Goal: Check status

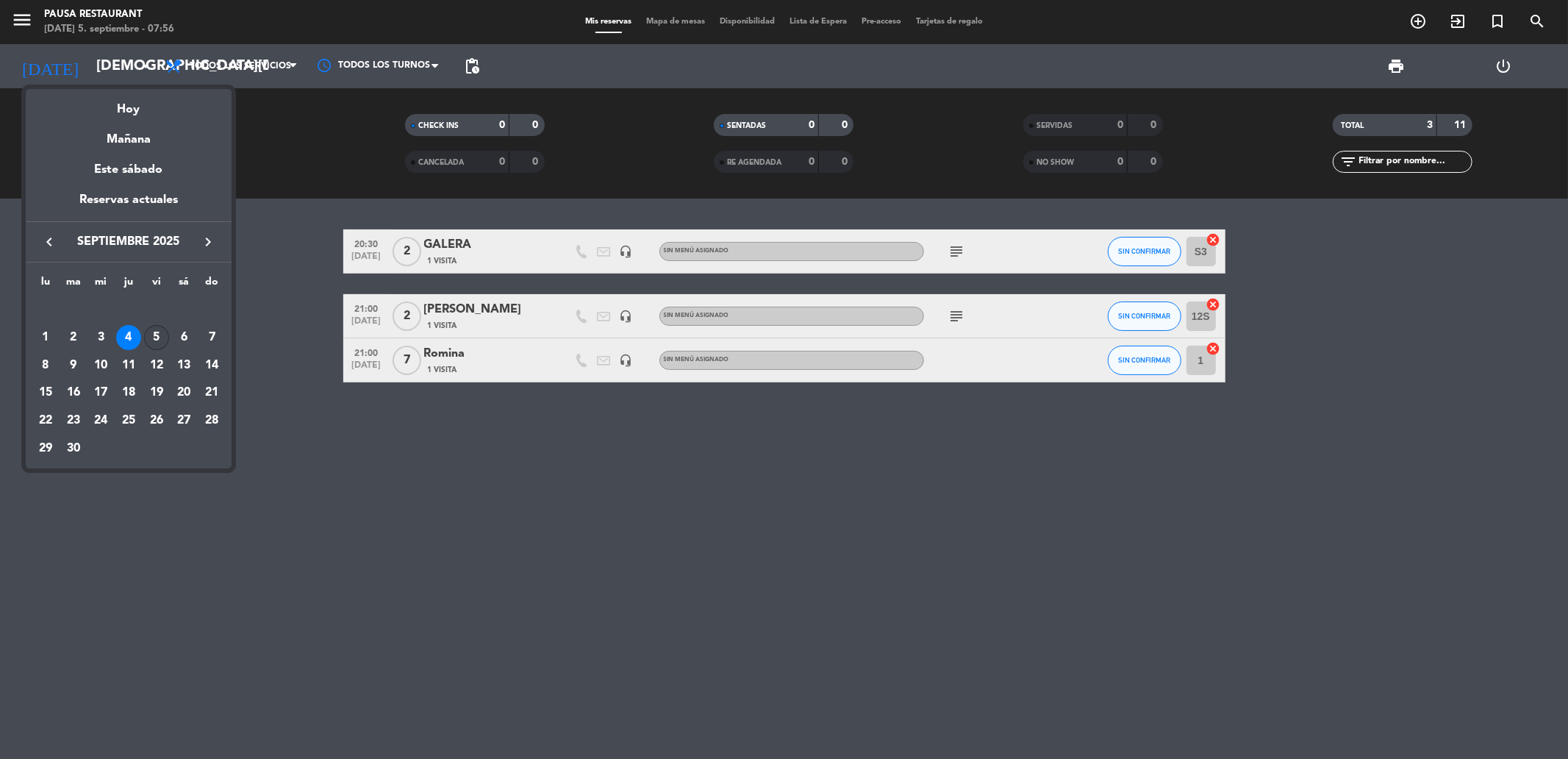
click at [151, 344] on div "5" at bounding box center [157, 338] width 25 height 25
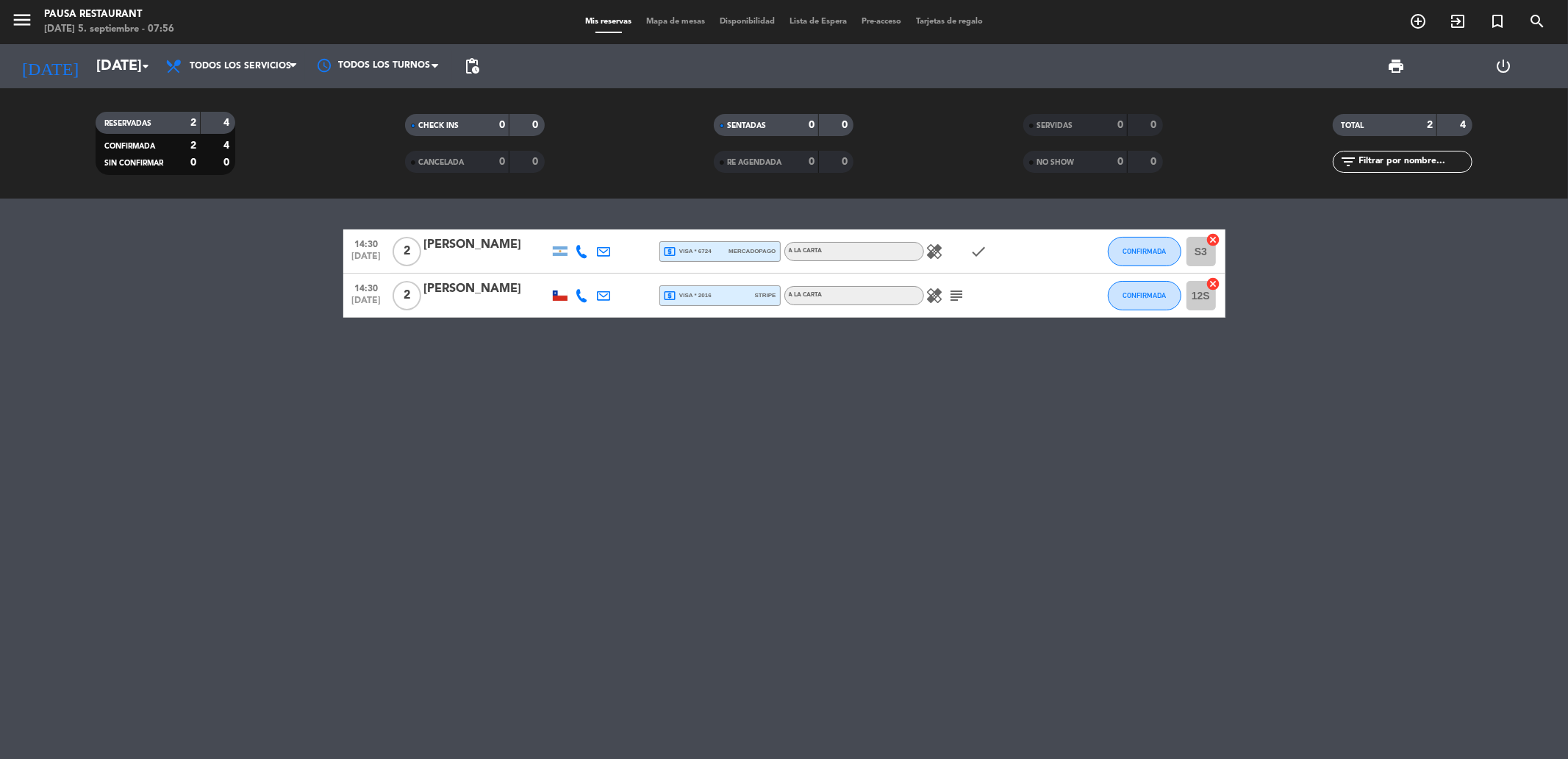
click at [950, 300] on icon "subject" at bounding box center [957, 296] width 18 height 18
drag, startPoint x: 611, startPoint y: 519, endPoint x: 630, endPoint y: 496, distance: 29.8
click at [614, 508] on div "14:30 [DATE] 2 [PERSON_NAME] local_atm visa * 6724 mercadopago A LA CARTA heali…" at bounding box center [784, 479] width 1568 height 560
click at [981, 253] on icon "check" at bounding box center [979, 251] width 18 height 18
click at [970, 254] on icon "check" at bounding box center [979, 251] width 18 height 18
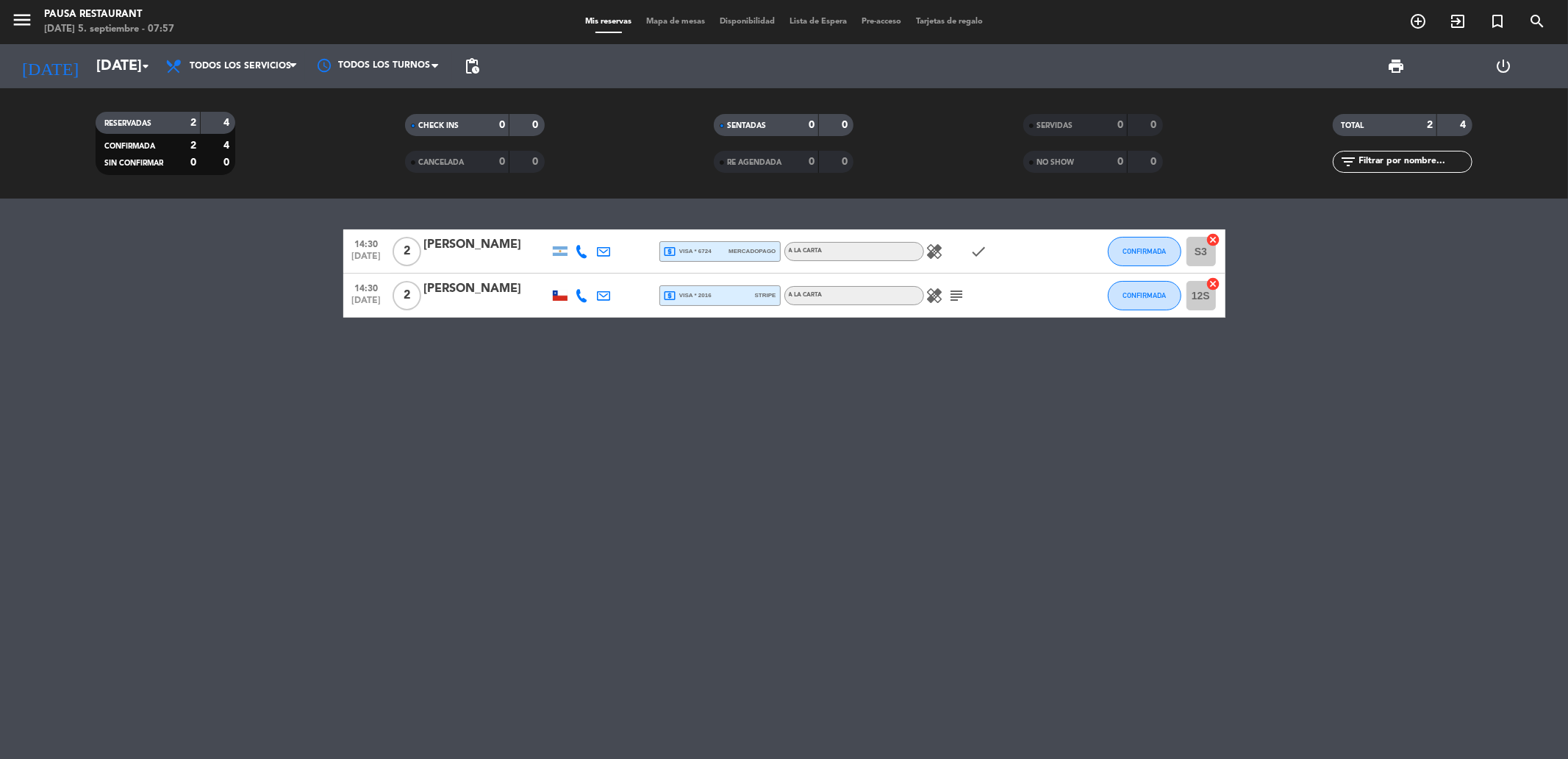
click at [958, 302] on icon "subject" at bounding box center [957, 296] width 18 height 18
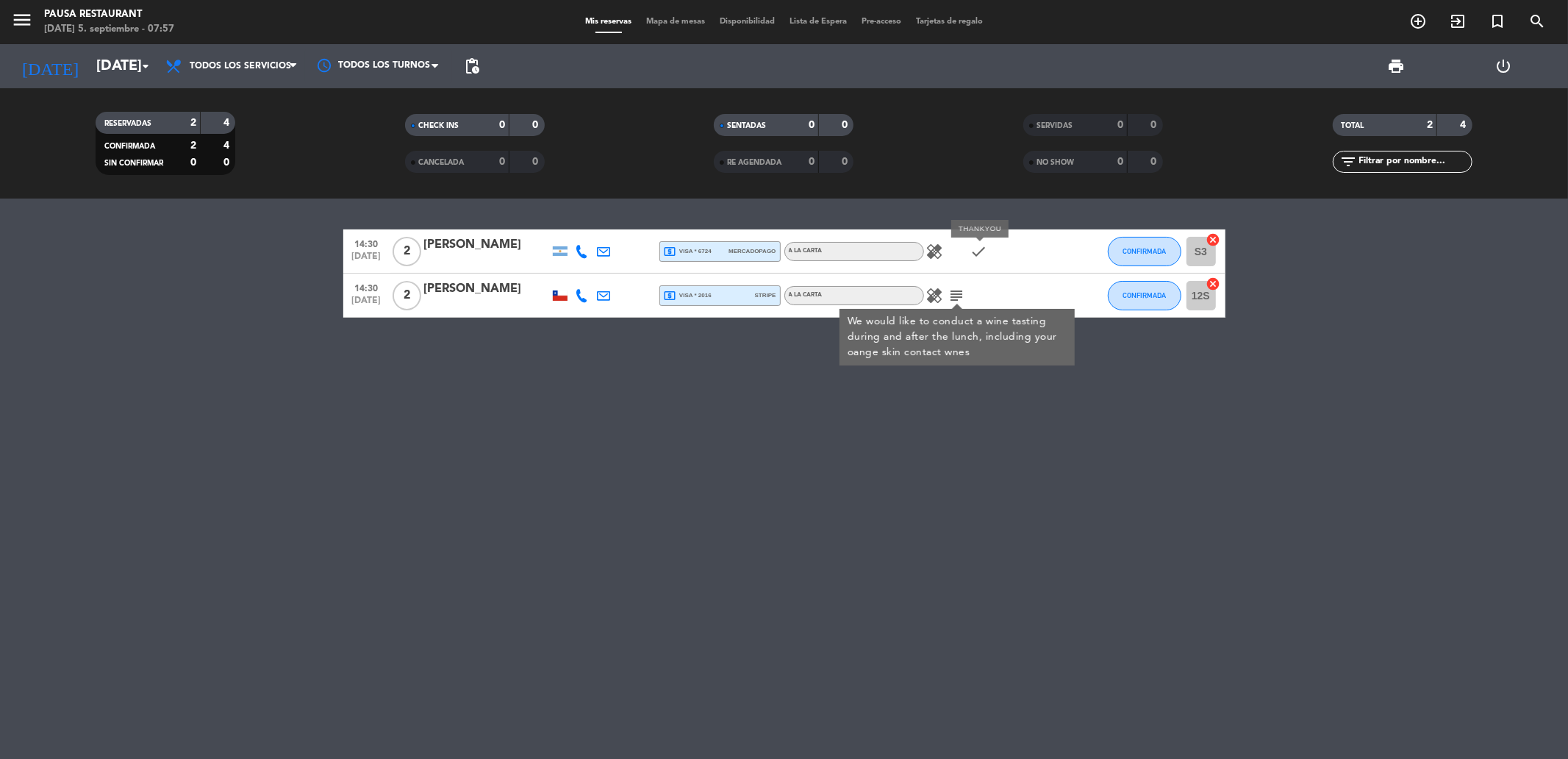
click at [981, 254] on icon "check" at bounding box center [979, 251] width 18 height 18
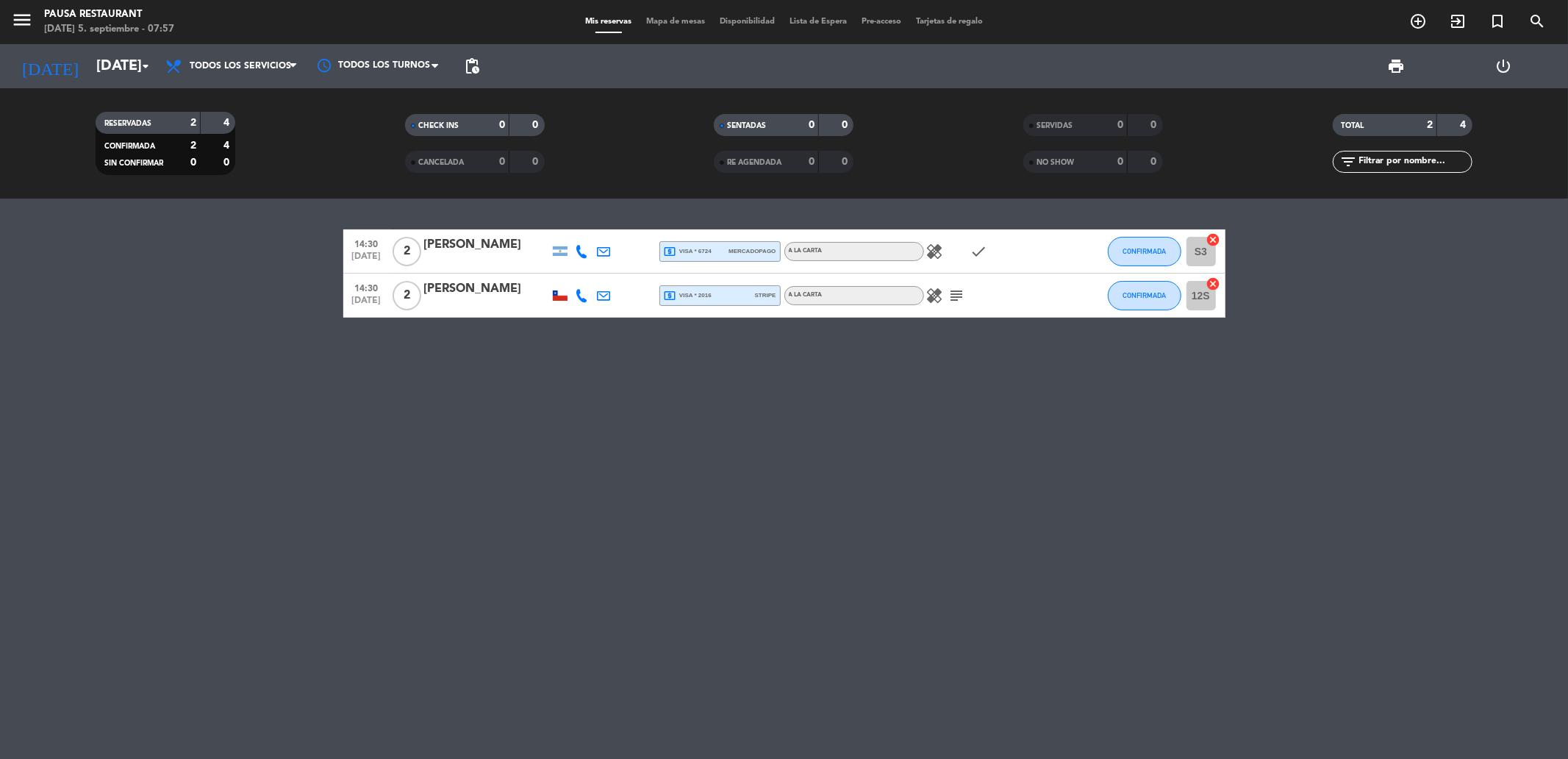
click at [981, 254] on icon "check" at bounding box center [979, 251] width 18 height 18
drag, startPoint x: 828, startPoint y: 405, endPoint x: 828, endPoint y: 391, distance: 14.0
click at [828, 406] on div "14:30 [DATE] 2 [PERSON_NAME] local_atm visa * 6724 mercadopago A LA CARTA heali…" at bounding box center [784, 479] width 1568 height 560
click at [956, 296] on icon "subject" at bounding box center [957, 296] width 18 height 18
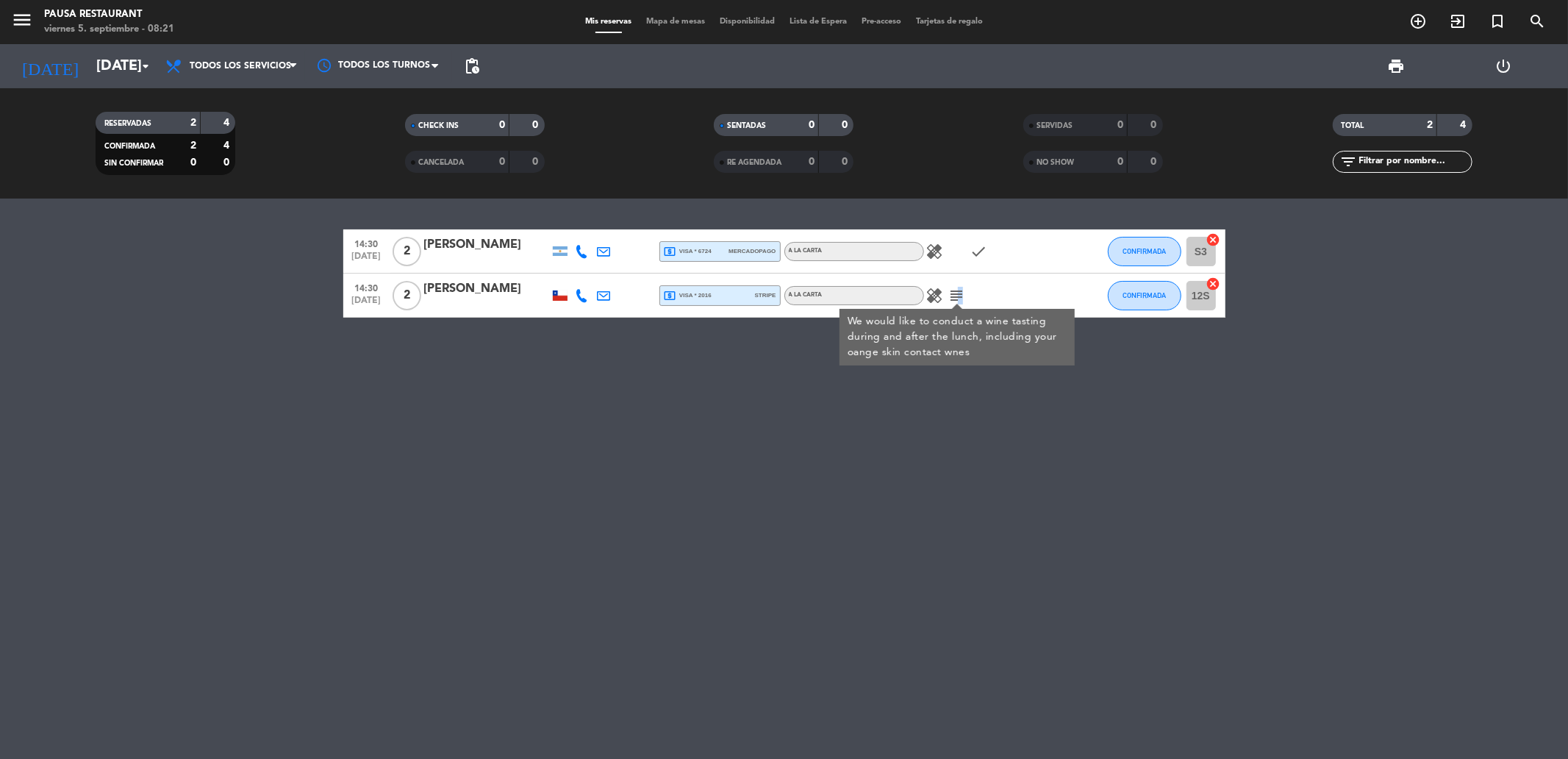
click at [959, 296] on icon "subject" at bounding box center [957, 296] width 18 height 18
click at [957, 291] on icon "subject" at bounding box center [957, 296] width 18 height 18
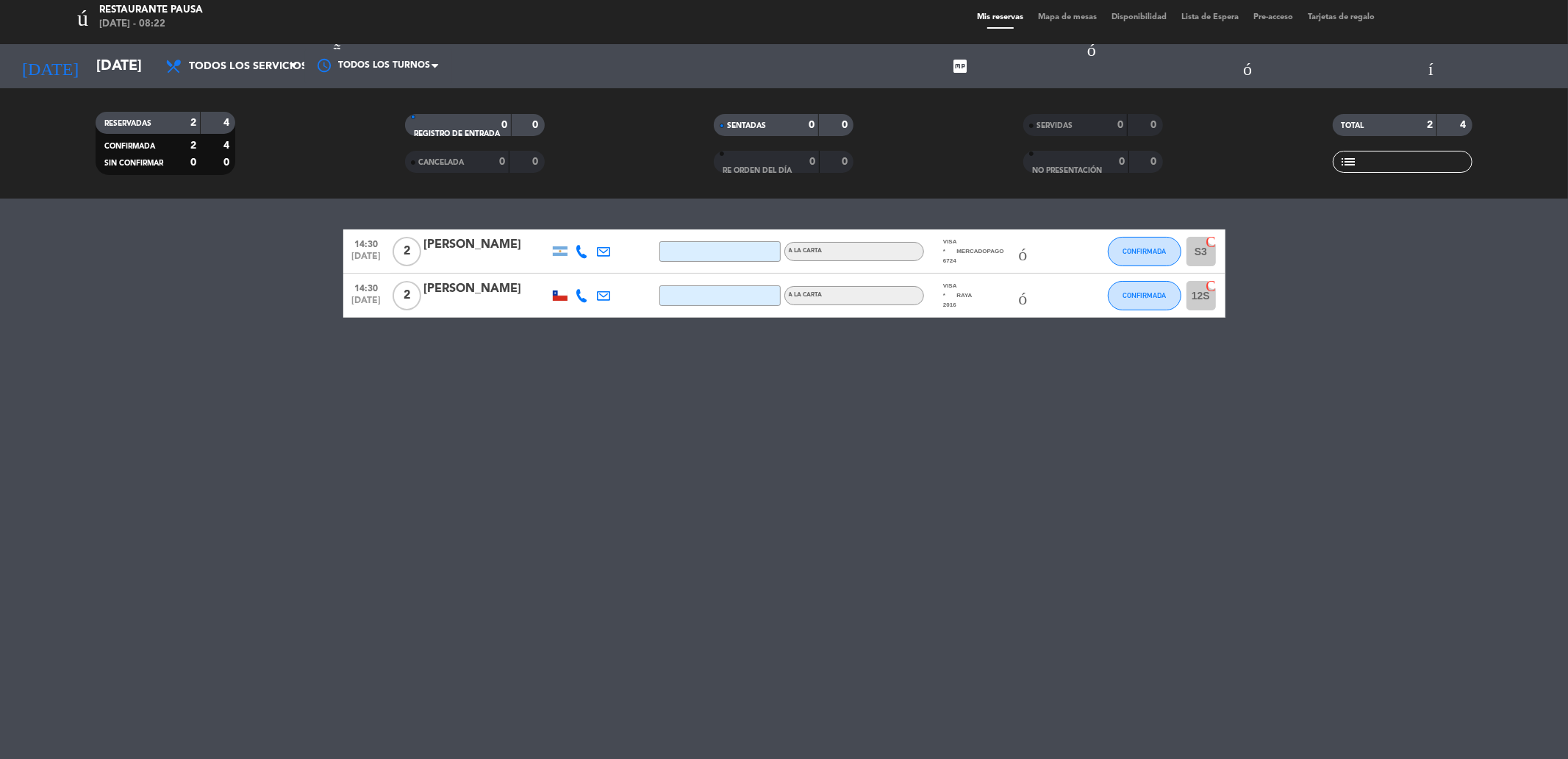
click at [947, 296] on font "sujeto" at bounding box center [957, 296] width 106 height 18
drag, startPoint x: 1027, startPoint y: 414, endPoint x: 808, endPoint y: 427, distance: 219.4
drag, startPoint x: 808, startPoint y: 427, endPoint x: 755, endPoint y: 424, distance: 53.1
click at [755, 424] on div "14:30 [DATE] 2 [PERSON_NAME] cajero automático local visa * 6724 MercadoPago A …" at bounding box center [784, 479] width 1568 height 560
drag, startPoint x: 946, startPoint y: 295, endPoint x: 880, endPoint y: 349, distance: 85.3
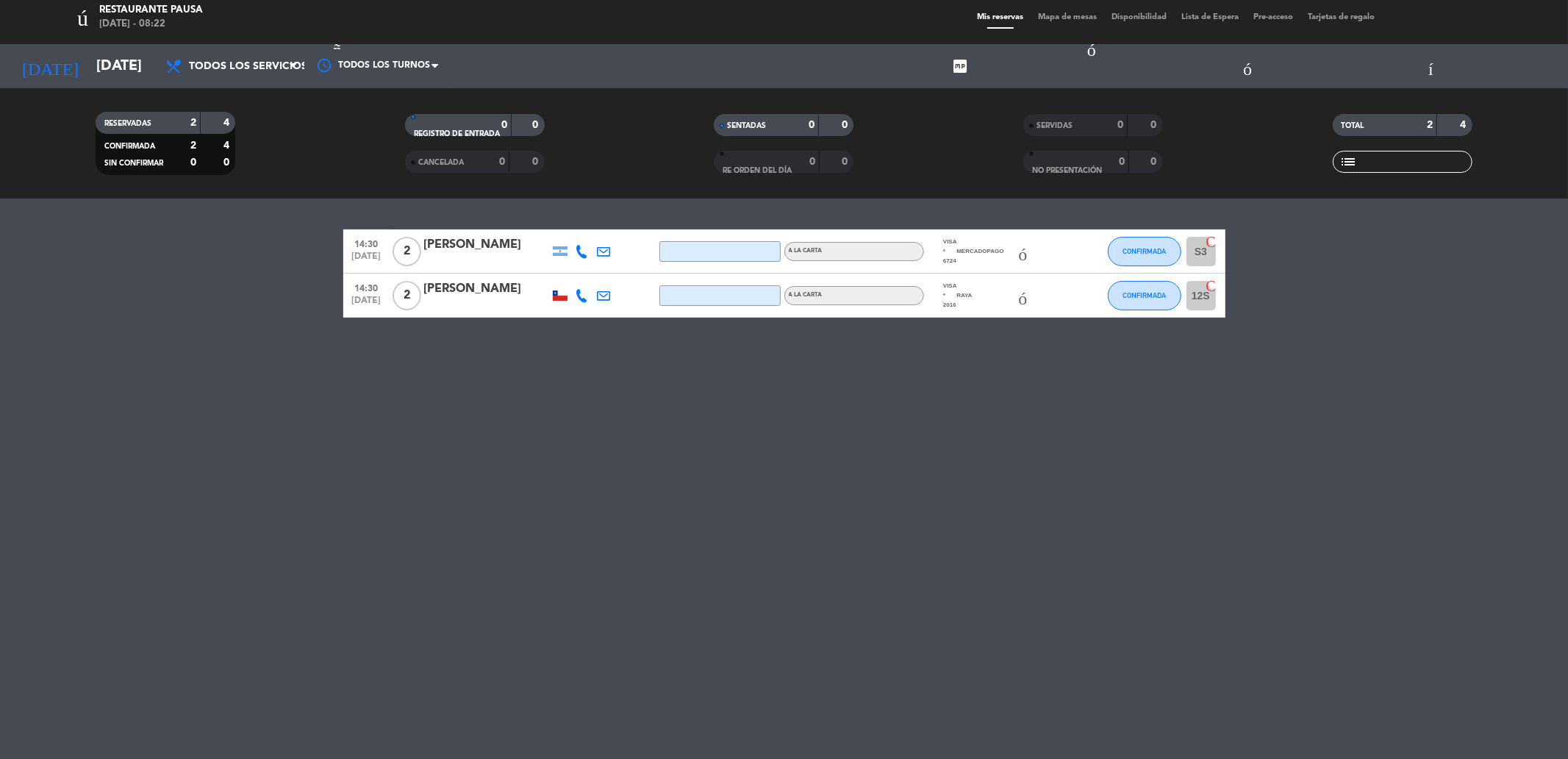
click at [880, 349] on div "14:30 [DATE] 2 [PERSON_NAME] cajero automático local visa * 6724 MercadoPago A …" at bounding box center [784, 479] width 1568 height 560
click at [945, 291] on font "sujeto" at bounding box center [957, 296] width 106 height 18
click at [824, 484] on div "14:30 [DATE] 2 [PERSON_NAME] cajero automático local visa * 6724 MercadoPago A …" at bounding box center [784, 479] width 1568 height 560
click at [947, 297] on font "sujeto" at bounding box center [957, 296] width 106 height 18
click at [870, 540] on div "14:30 [DATE] 2 [PERSON_NAME] cajero automático local visa * 6724 MercadoPago A …" at bounding box center [784, 479] width 1568 height 560
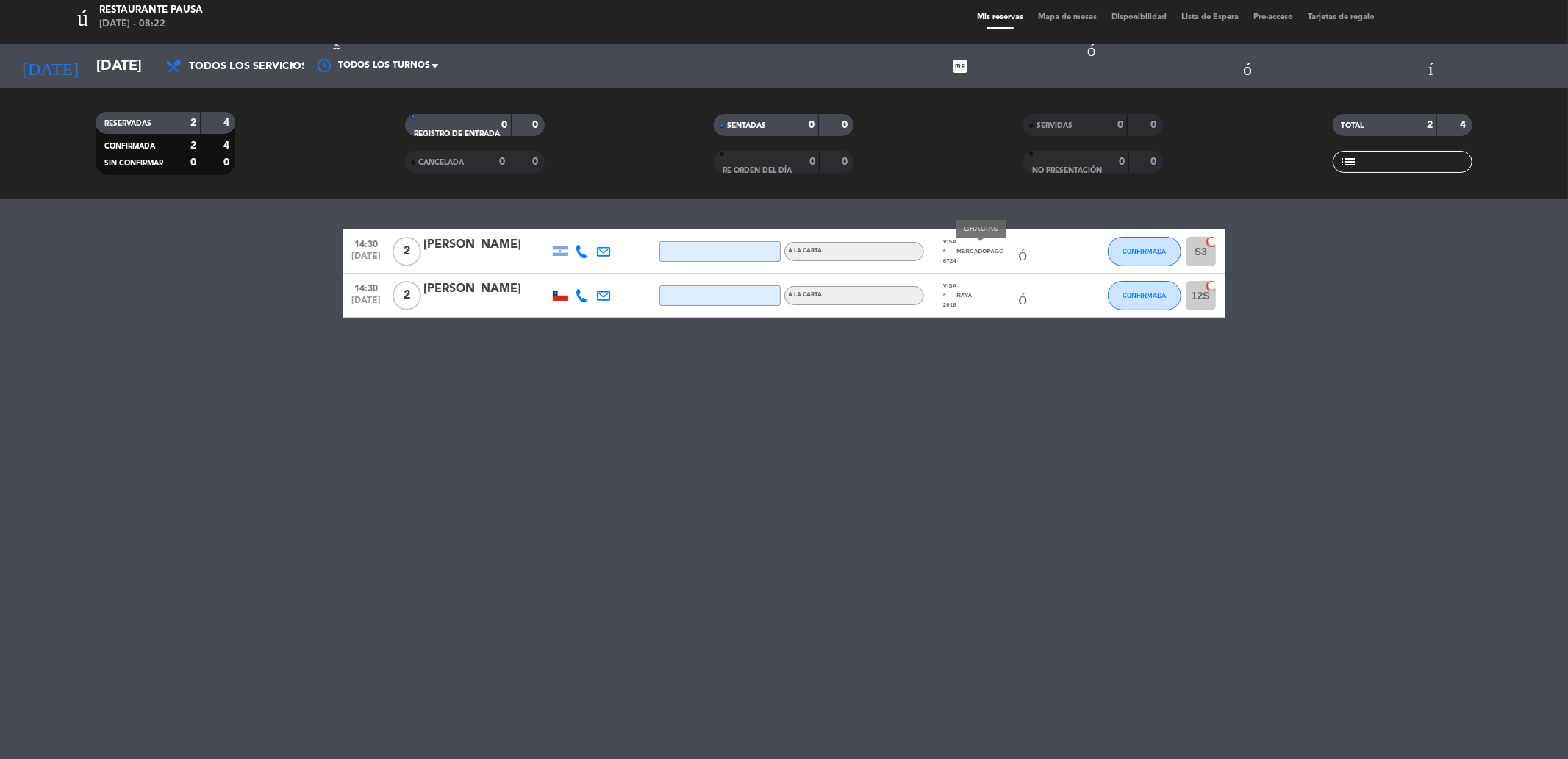
click at [954, 249] on font "controlar" at bounding box center [979, 251] width 159 height 18
click at [949, 249] on font "controlar" at bounding box center [979, 251] width 159 height 18
drag, startPoint x: 949, startPoint y: 249, endPoint x: 853, endPoint y: 427, distance: 202.2
click at [853, 427] on div "14:30 [DATE] 2 [PERSON_NAME] cajero automático local visa * 6724 MercadoPago A …" at bounding box center [784, 479] width 1568 height 560
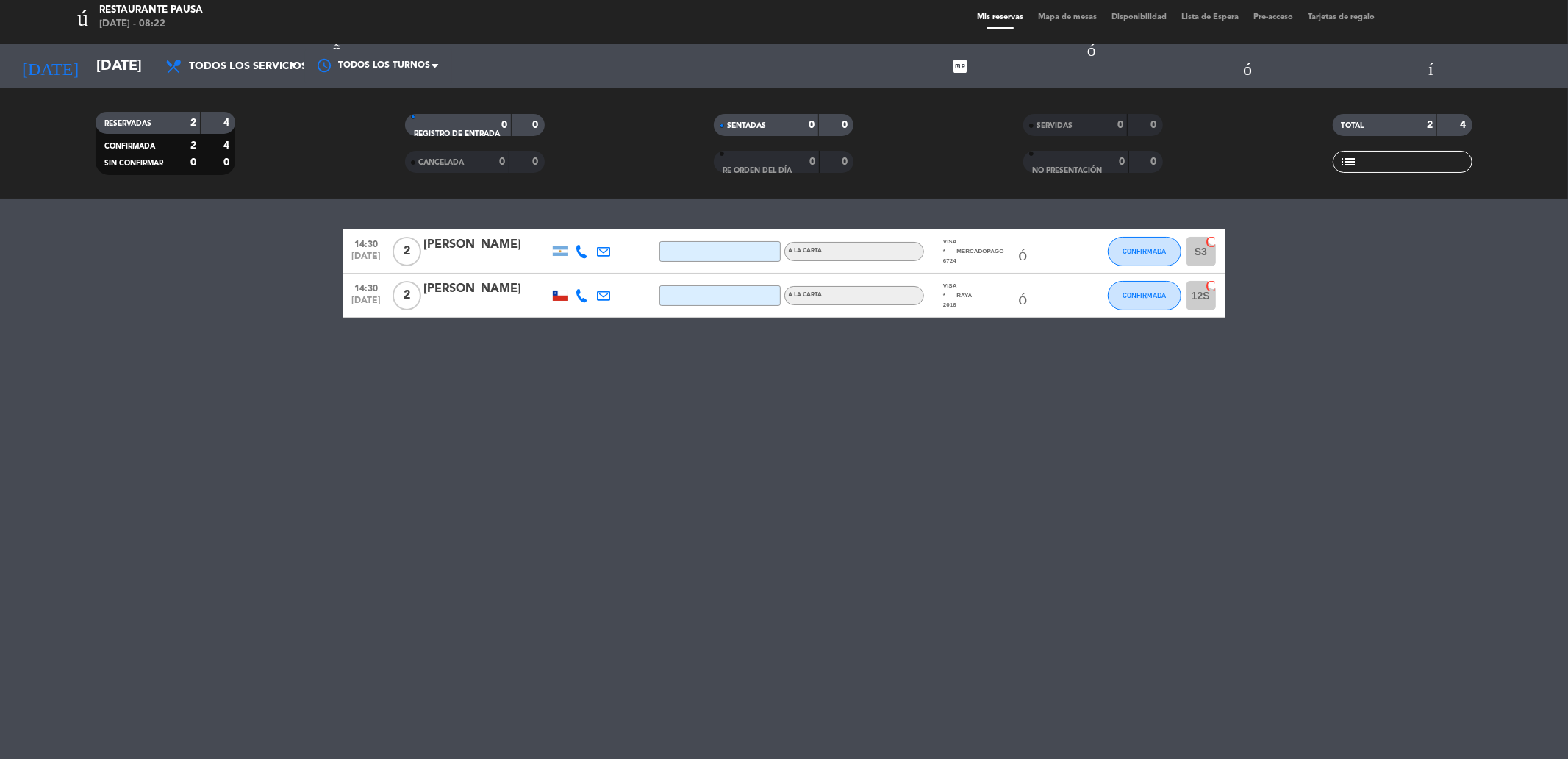
click at [949, 294] on font "sujeto" at bounding box center [957, 296] width 106 height 18
drag, startPoint x: 957, startPoint y: 295, endPoint x: 833, endPoint y: 520, distance: 256.9
click at [833, 520] on div "14:30 [DATE] 2 [PERSON_NAME] cajero automático local visa * 6724 MercadoPago A …" at bounding box center [784, 479] width 1568 height 560
click at [645, 419] on div "14:30 [DATE] 2 [PERSON_NAME] cajero automático local visa * 6724 MercadoPago A …" at bounding box center [784, 479] width 1568 height 560
click at [808, 430] on div "14:30 [DATE] 2 [PERSON_NAME] cajero automático local visa * 6724 MercadoPago A …" at bounding box center [784, 479] width 1568 height 560
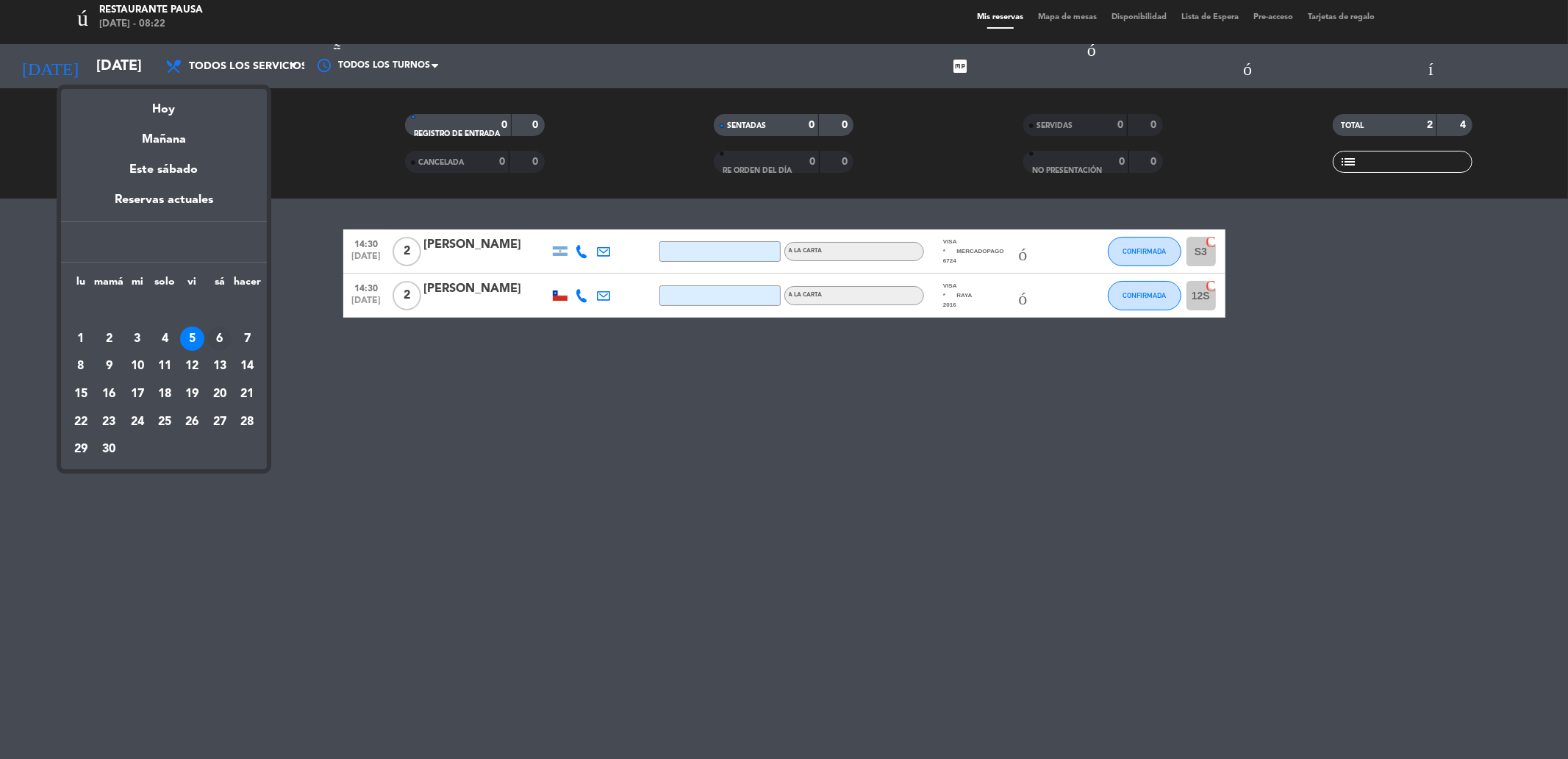
click at [212, 352] on div "6" at bounding box center [219, 339] width 24 height 25
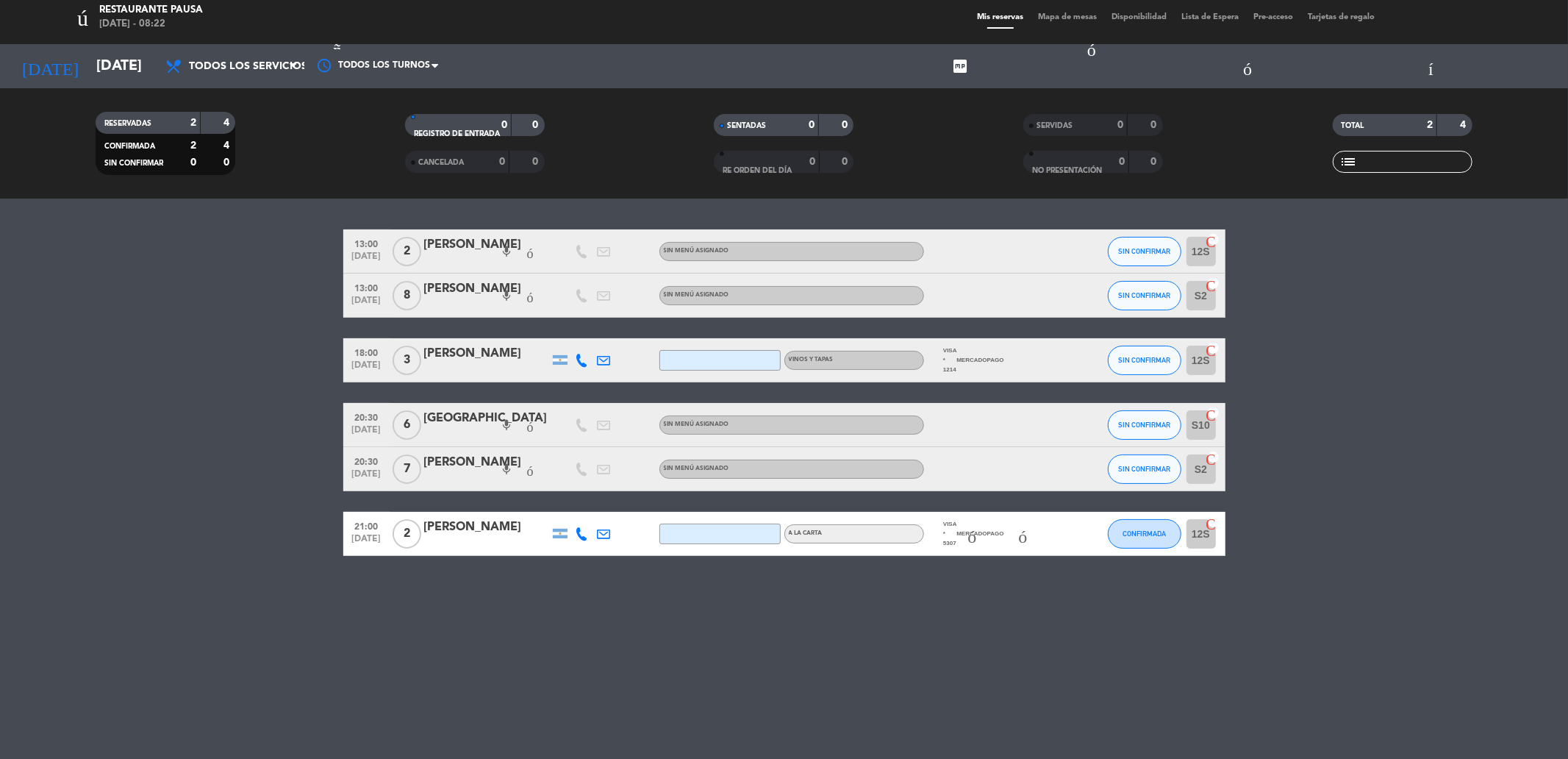
click at [993, 542] on font "modo avión_activo" at bounding box center [979, 533] width 278 height 18
click at [963, 357] on div at bounding box center [990, 360] width 133 height 44
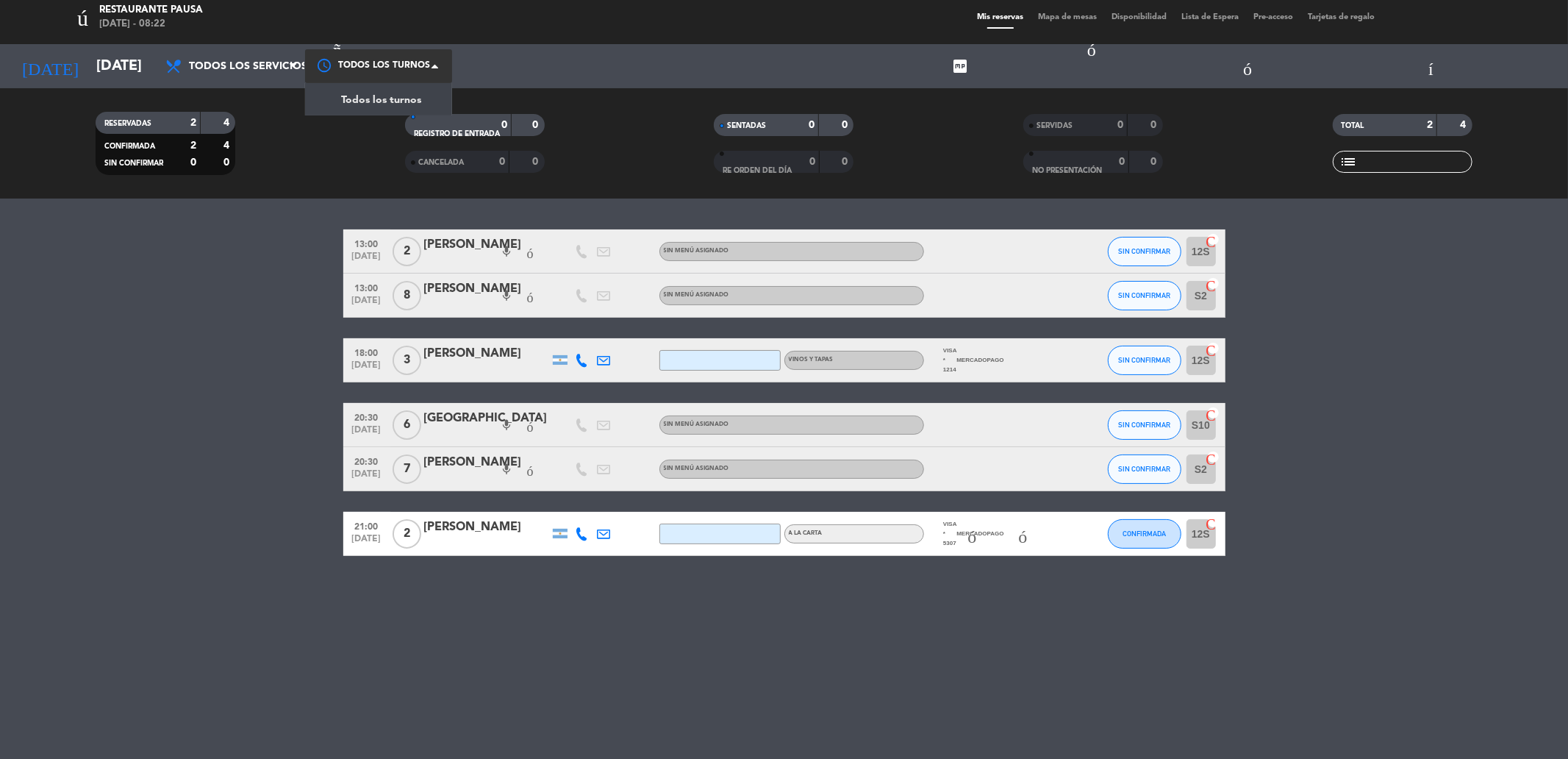
click at [338, 51] on div at bounding box center [379, 65] width 147 height 33
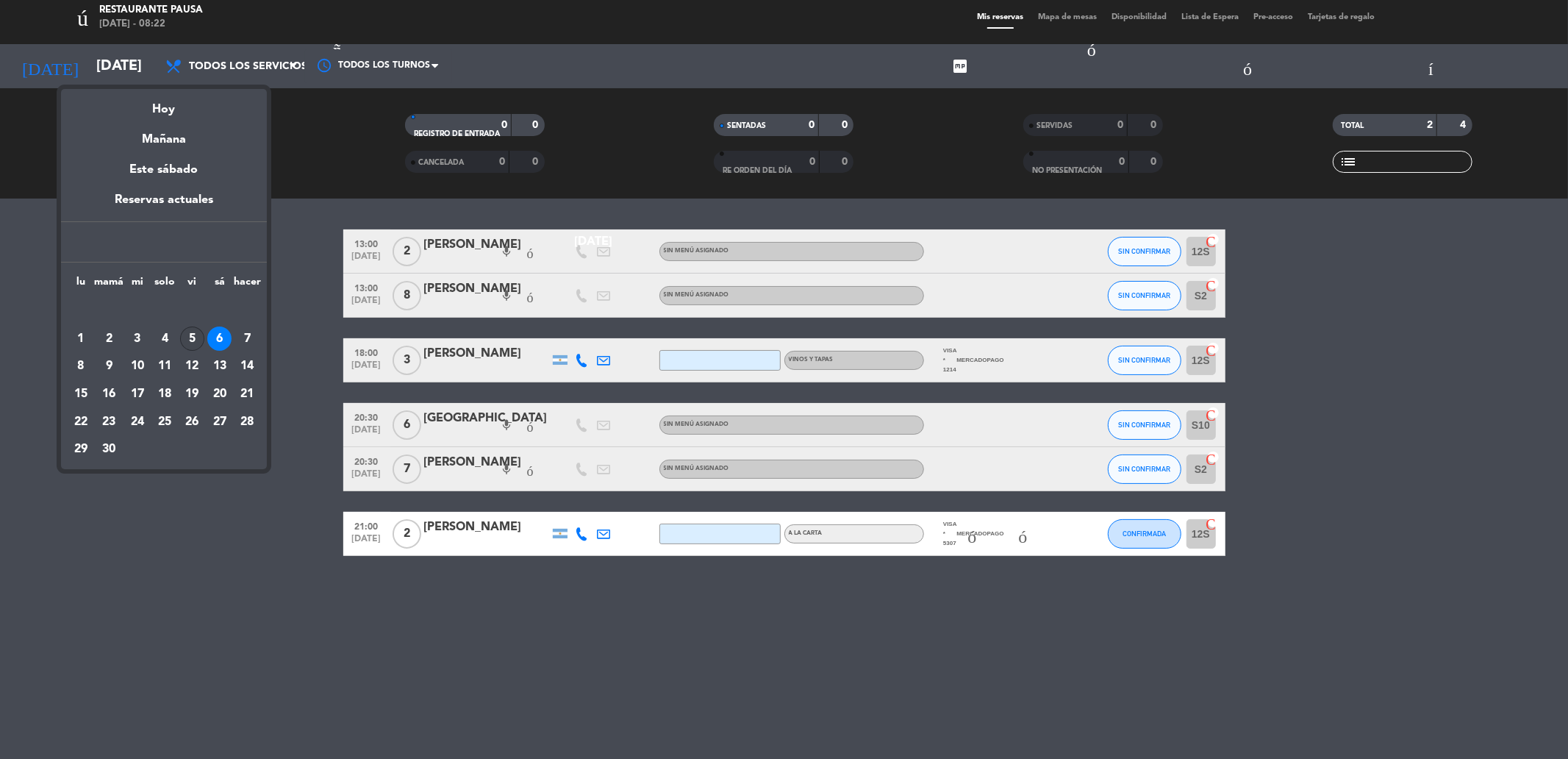
click at [186, 352] on div "5" at bounding box center [192, 339] width 24 height 25
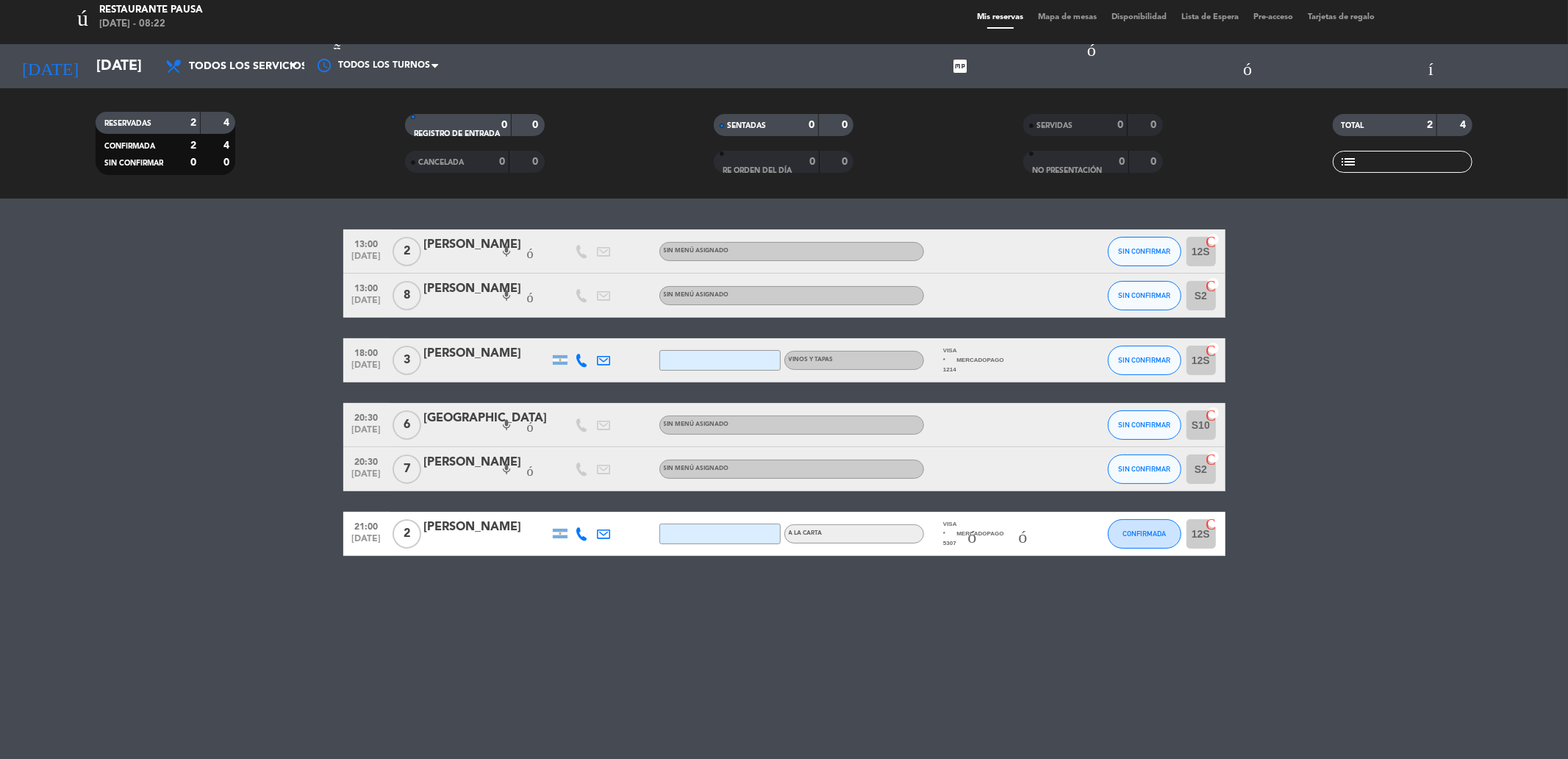
type input "[DATE]"
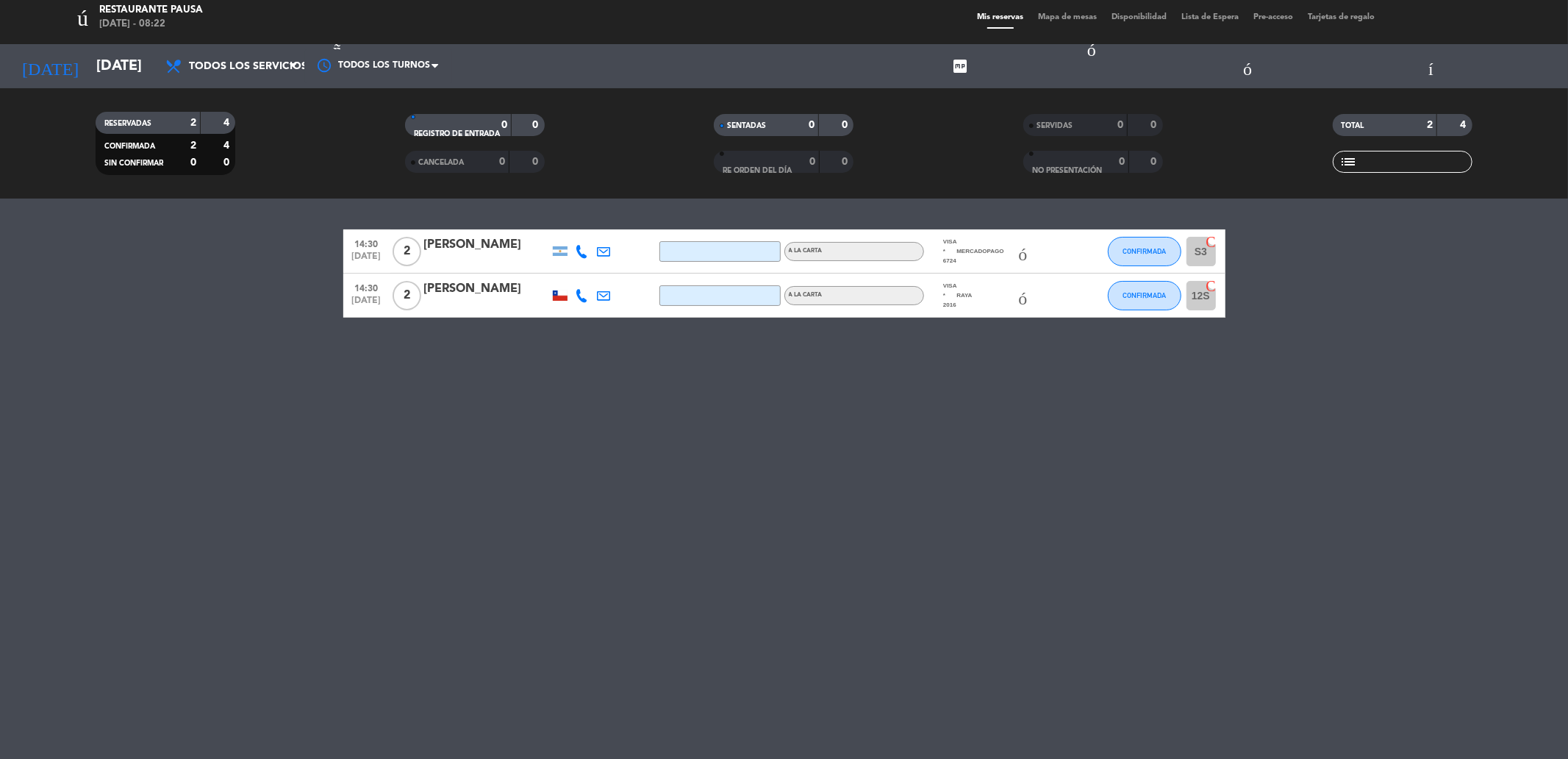
click at [964, 290] on font "sujeto" at bounding box center [957, 296] width 106 height 18
